Goal: Subscribe to service/newsletter

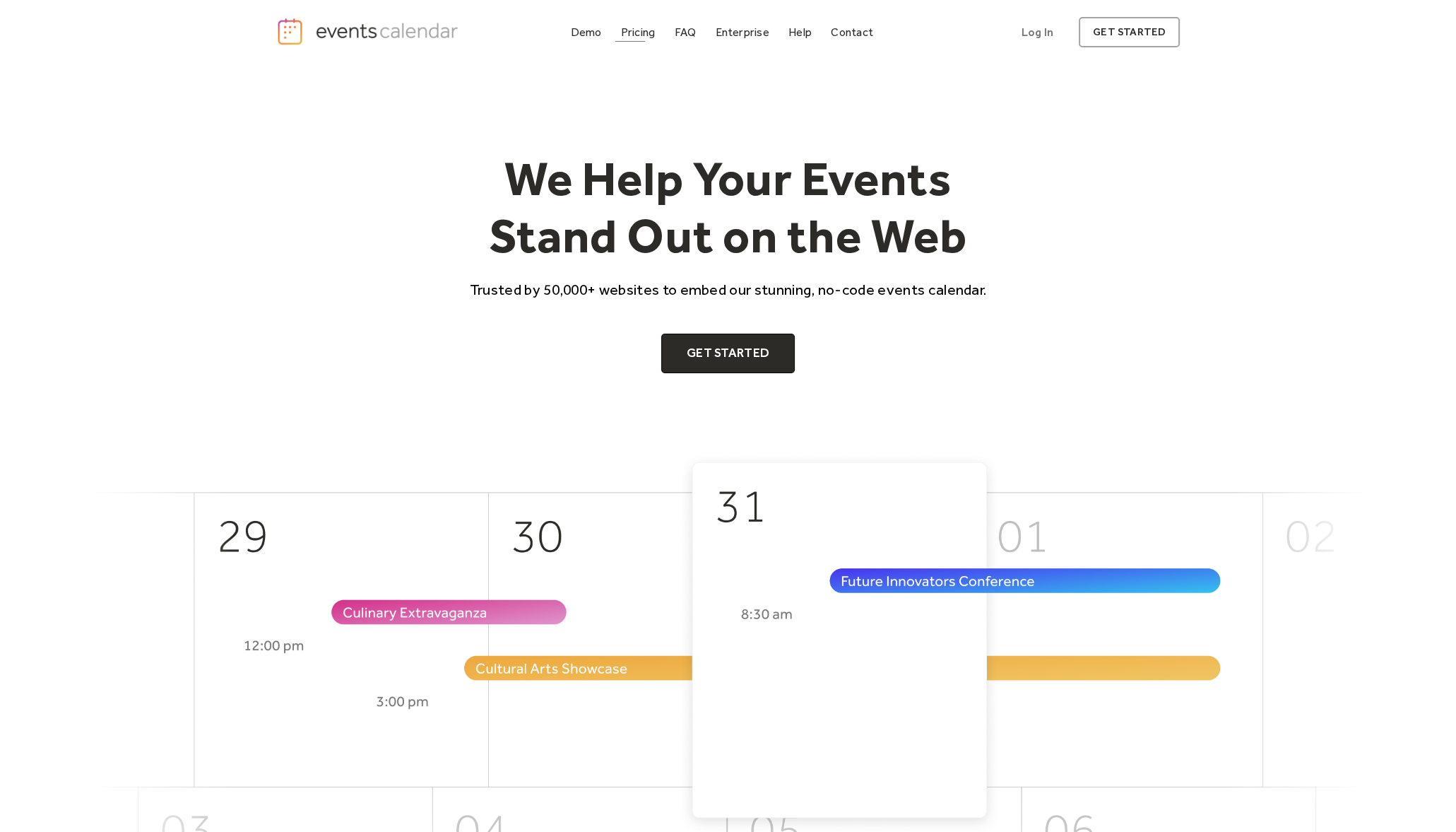
click at [615, 31] on div "Demo Pricing FAQ Enterprise Help Contact Log In Get Started" at bounding box center [722, 32] width 314 height 19
click at [594, 33] on div "Demo" at bounding box center [587, 32] width 31 height 8
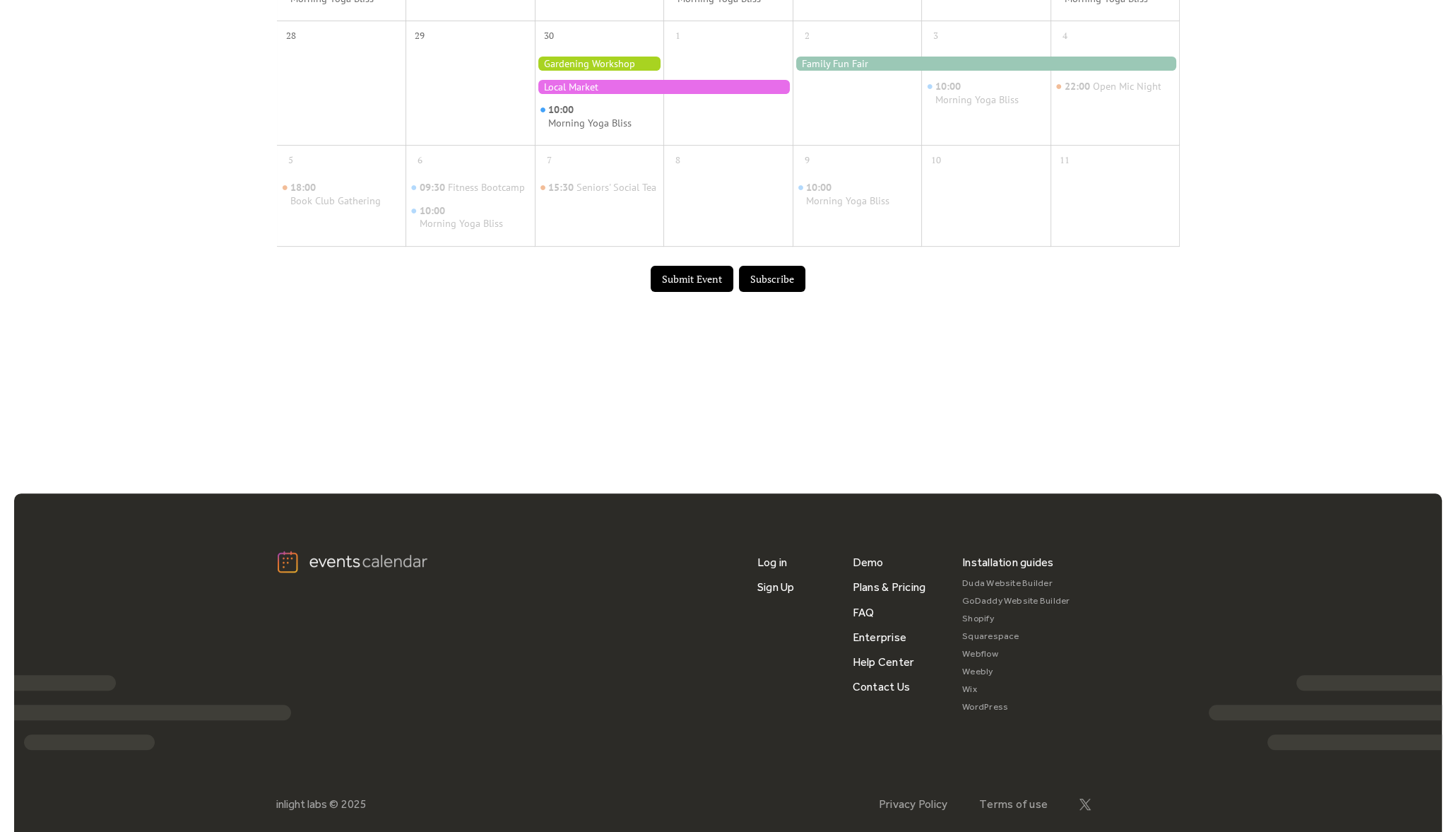
scroll to position [770, 0]
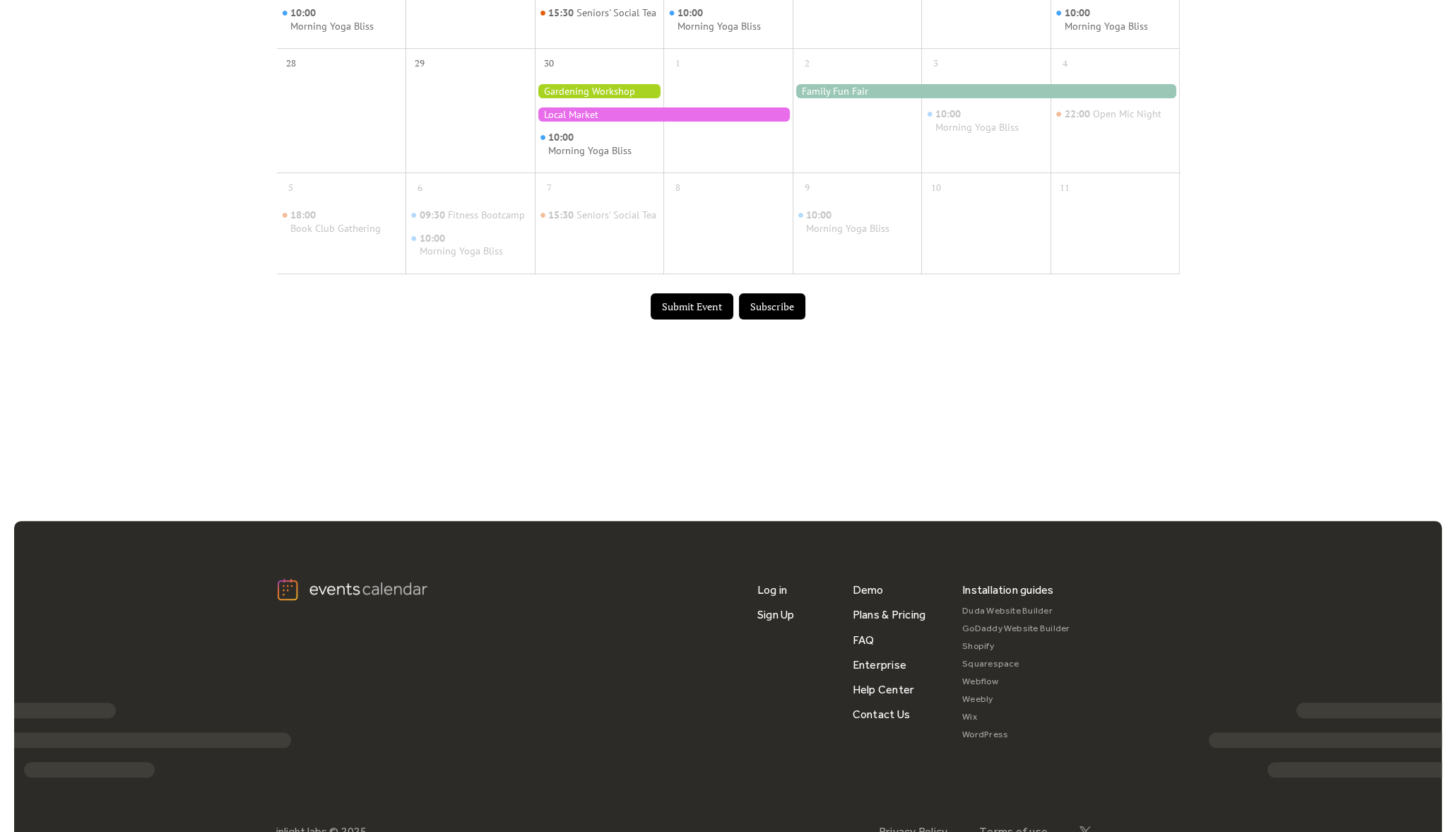
click at [781, 316] on button "Subscribe" at bounding box center [772, 307] width 67 height 27
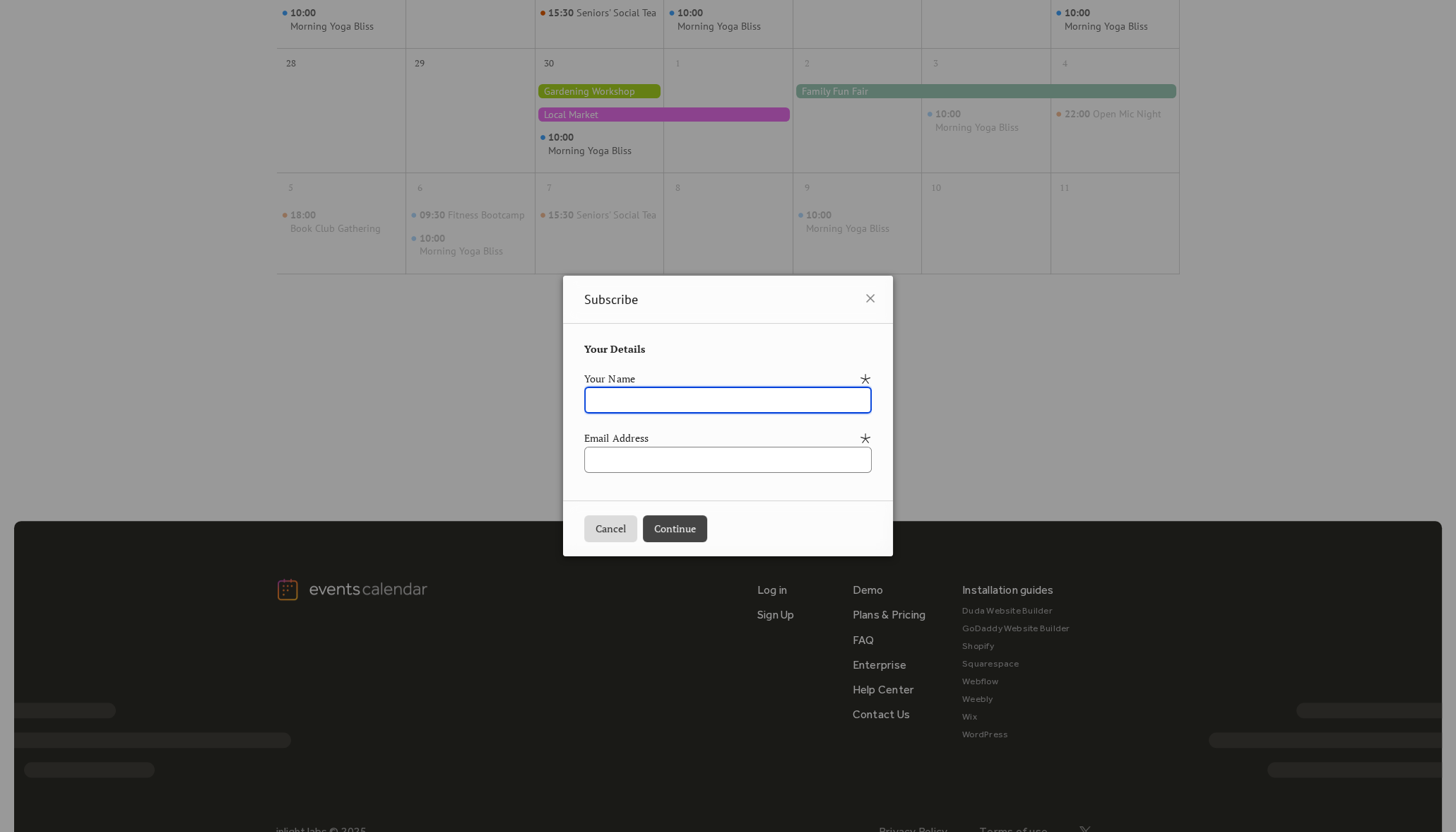
click at [639, 407] on input "text" at bounding box center [728, 400] width 288 height 27
click at [639, 403] on input "text" at bounding box center [728, 400] width 288 height 27
click at [685, 407] on input "text" at bounding box center [728, 400] width 288 height 27
click at [619, 403] on input "text" at bounding box center [728, 400] width 288 height 27
click at [604, 398] on input "text" at bounding box center [728, 400] width 288 height 27
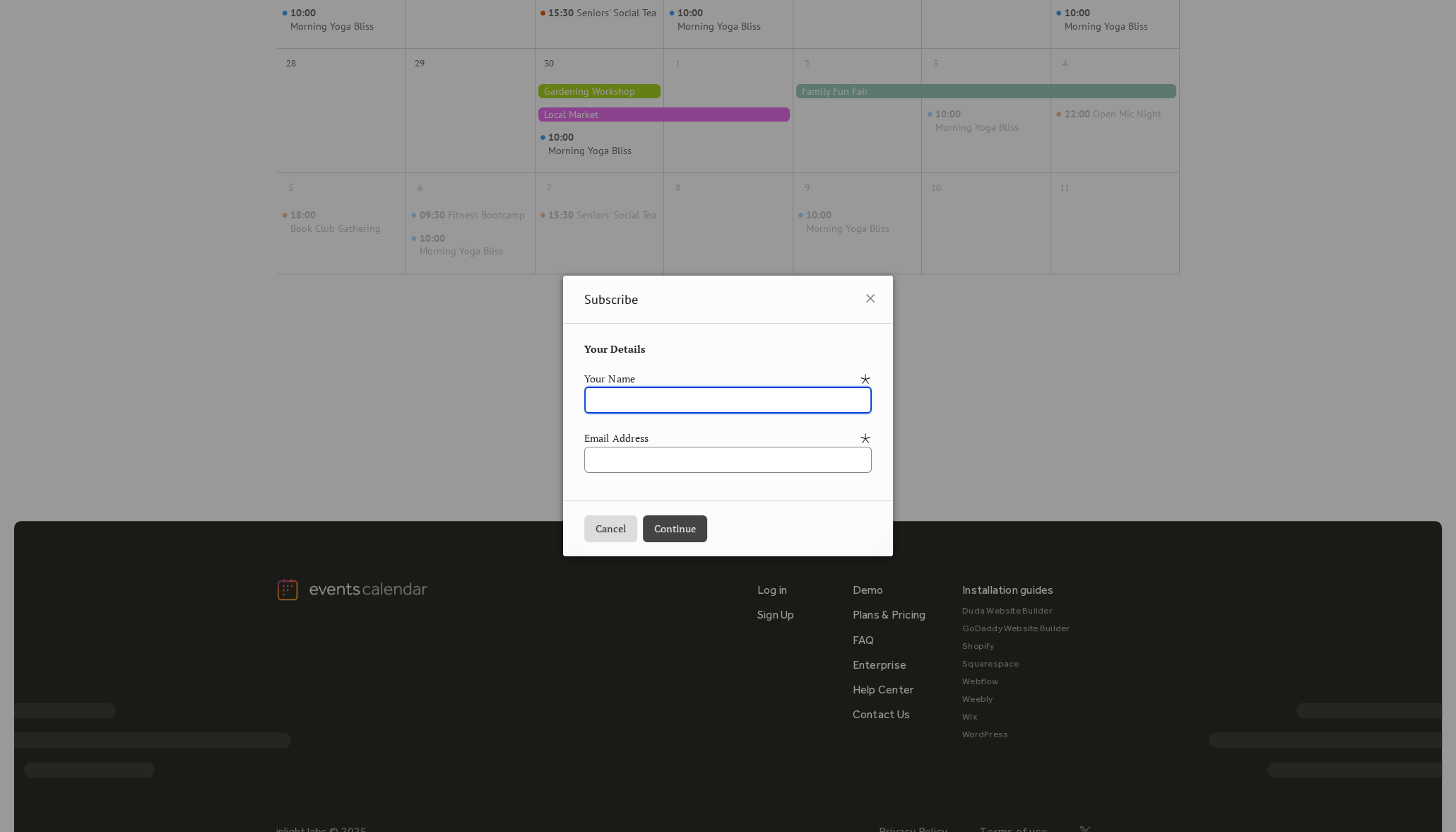
type input "*"
